Goal: Task Accomplishment & Management: Use online tool/utility

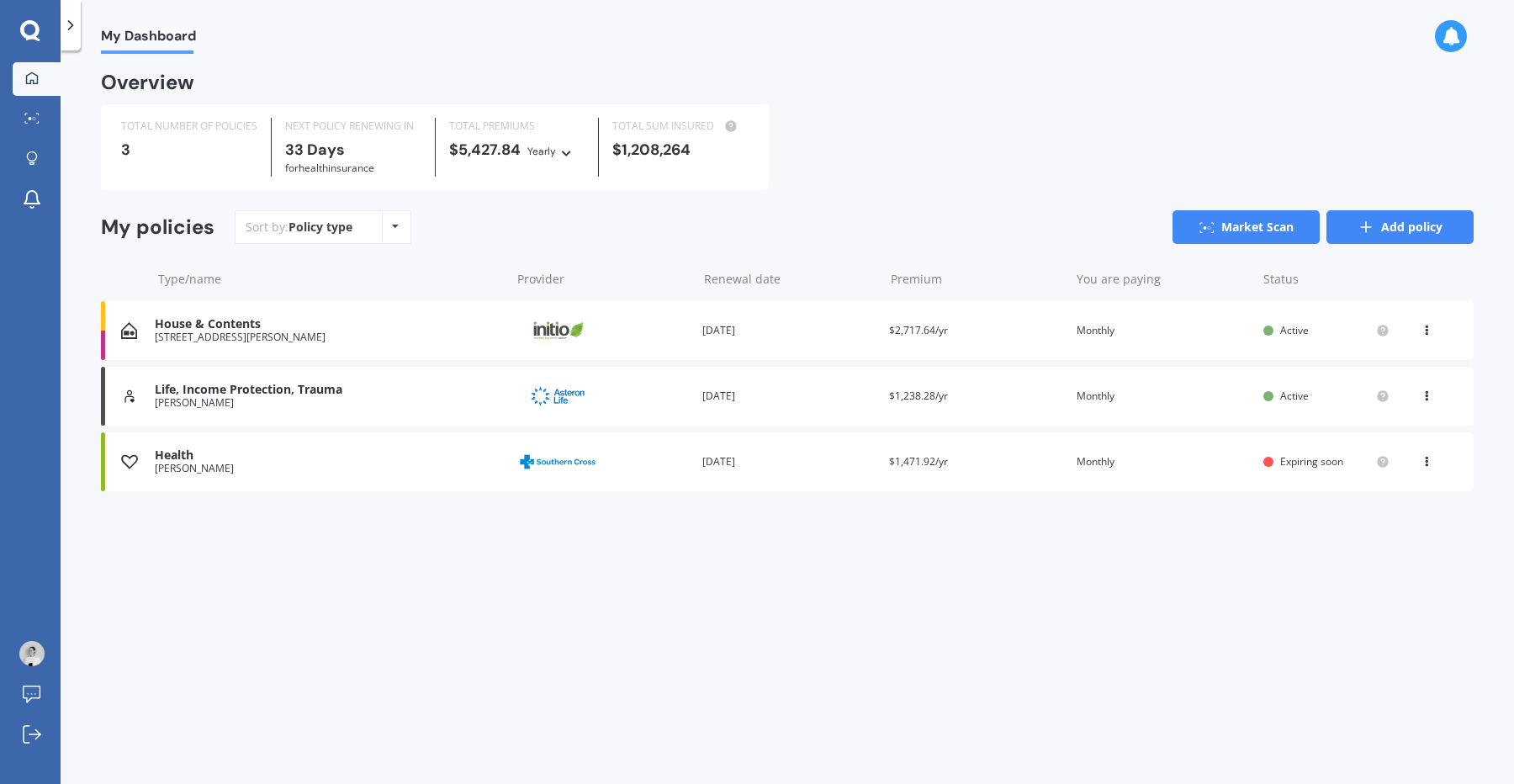
click at [1374, 235] on link "Add policy" at bounding box center [1400, 227] width 148 height 34
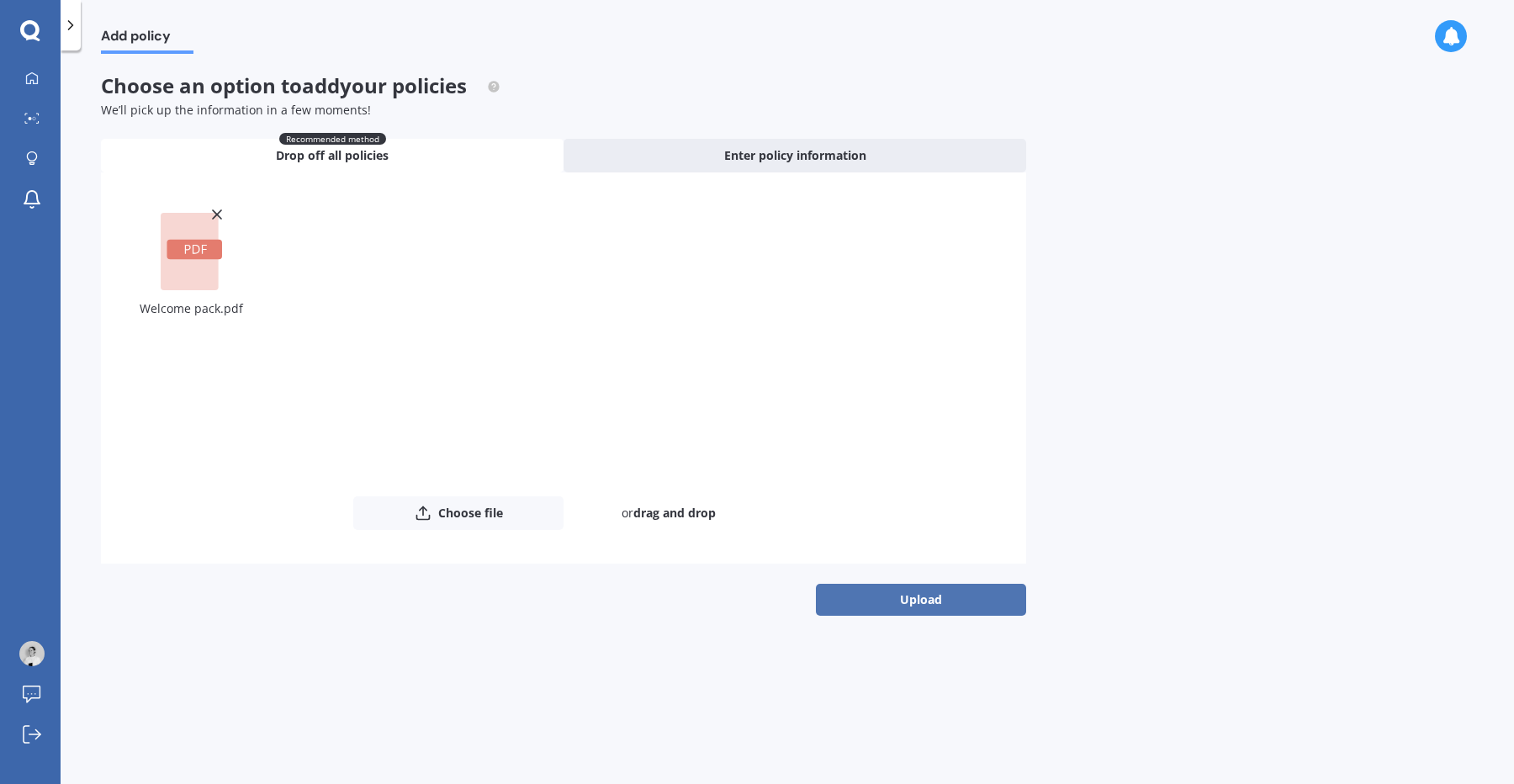
click at [929, 600] on button "Upload" at bounding box center [920, 600] width 210 height 32
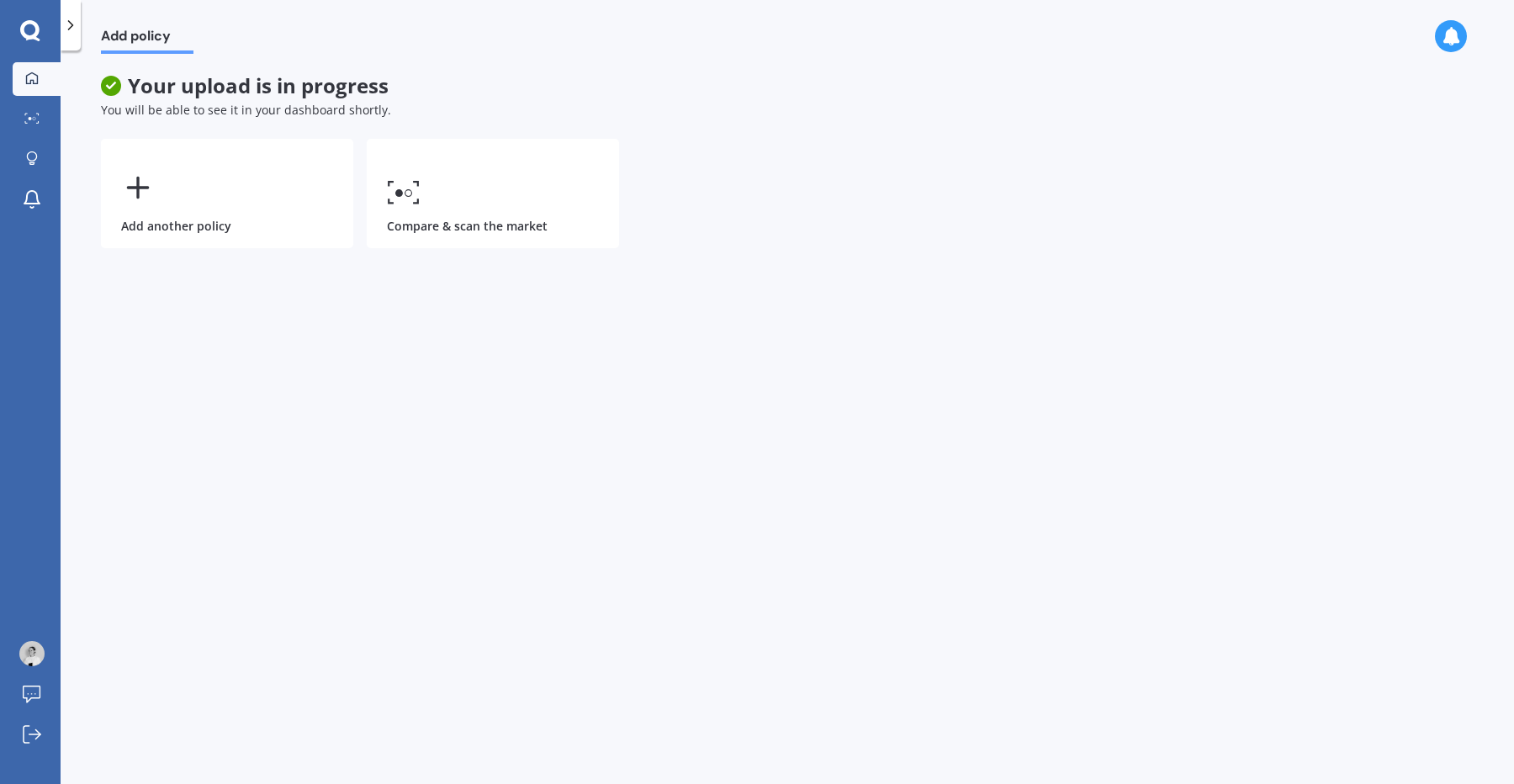
click at [27, 78] on icon at bounding box center [31, 78] width 13 height 13
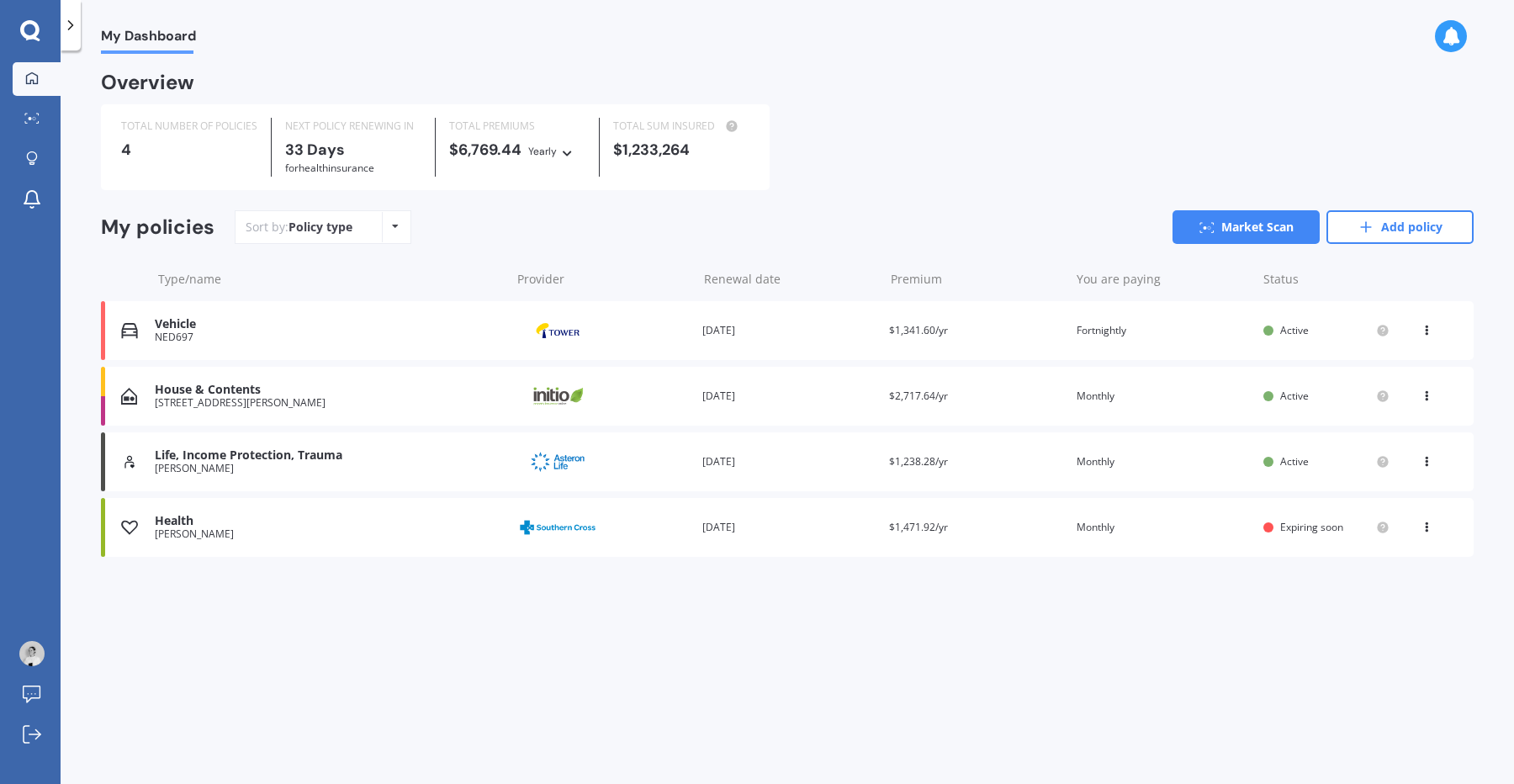
click at [1425, 331] on icon at bounding box center [1425, 326] width 12 height 10
click at [907, 223] on div "Sort by: Policy type Policy type Alphabetical Date added Renewing next Market S…" at bounding box center [853, 227] width 1239 height 34
